Goal: Check status: Check status

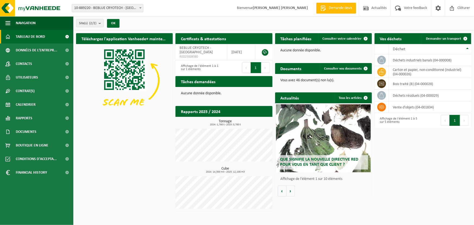
click at [46, 38] on link "Tableau de bord" at bounding box center [36, 37] width 73 height 14
click at [29, 102] on span "Calendrier" at bounding box center [26, 105] width 20 height 14
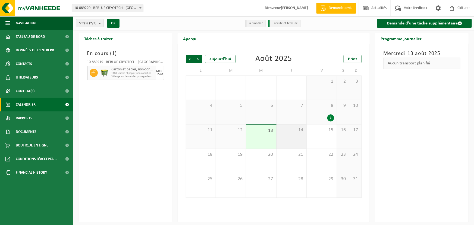
click at [296, 136] on div "14" at bounding box center [291, 136] width 30 height 24
click at [260, 138] on div "13" at bounding box center [261, 137] width 30 height 24
click at [285, 138] on div "14" at bounding box center [291, 136] width 30 height 24
click at [319, 139] on div "15" at bounding box center [321, 136] width 30 height 24
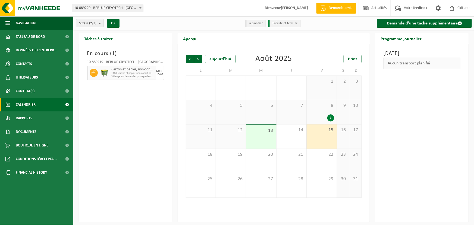
click at [262, 136] on div "13" at bounding box center [261, 137] width 30 height 24
